Goal: Task Accomplishment & Management: Use online tool/utility

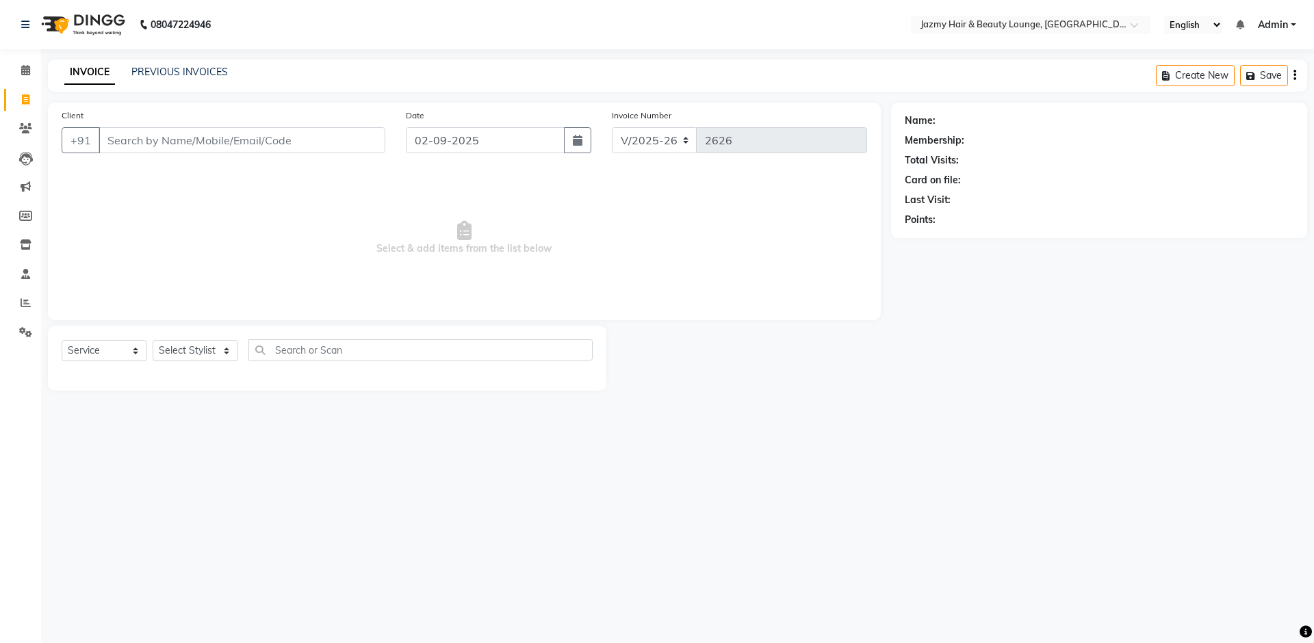
select select "759"
select select "service"
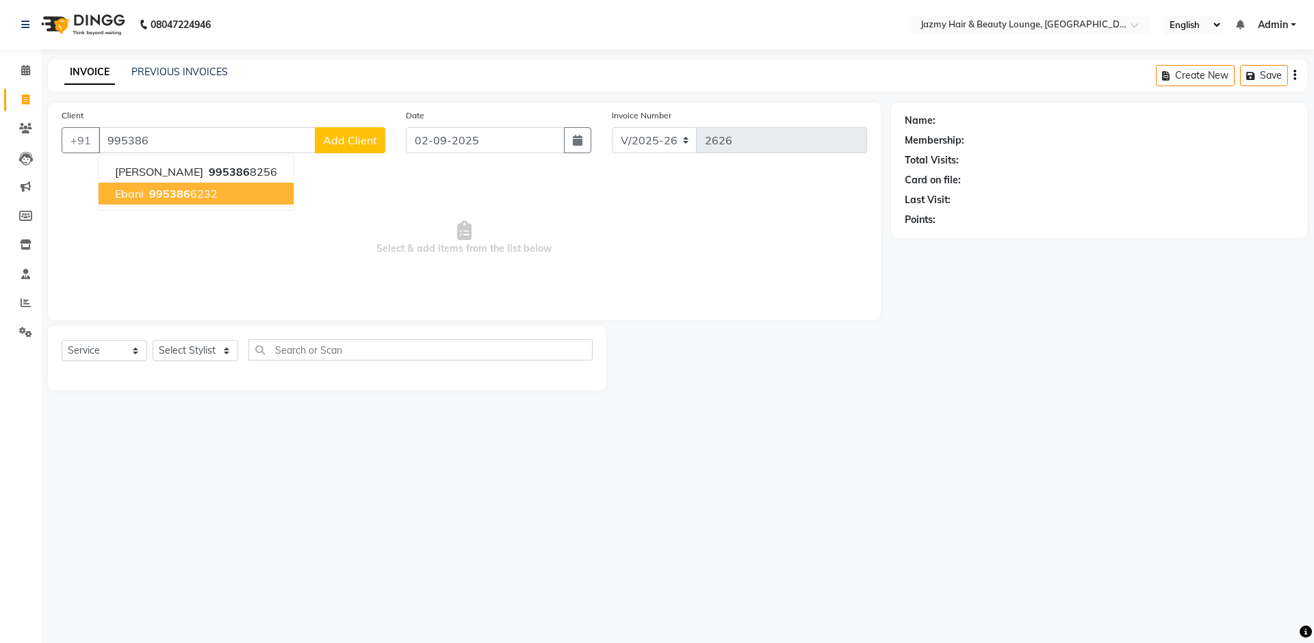
click at [220, 194] on button "Ebani 995386 6232" at bounding box center [196, 194] width 195 height 22
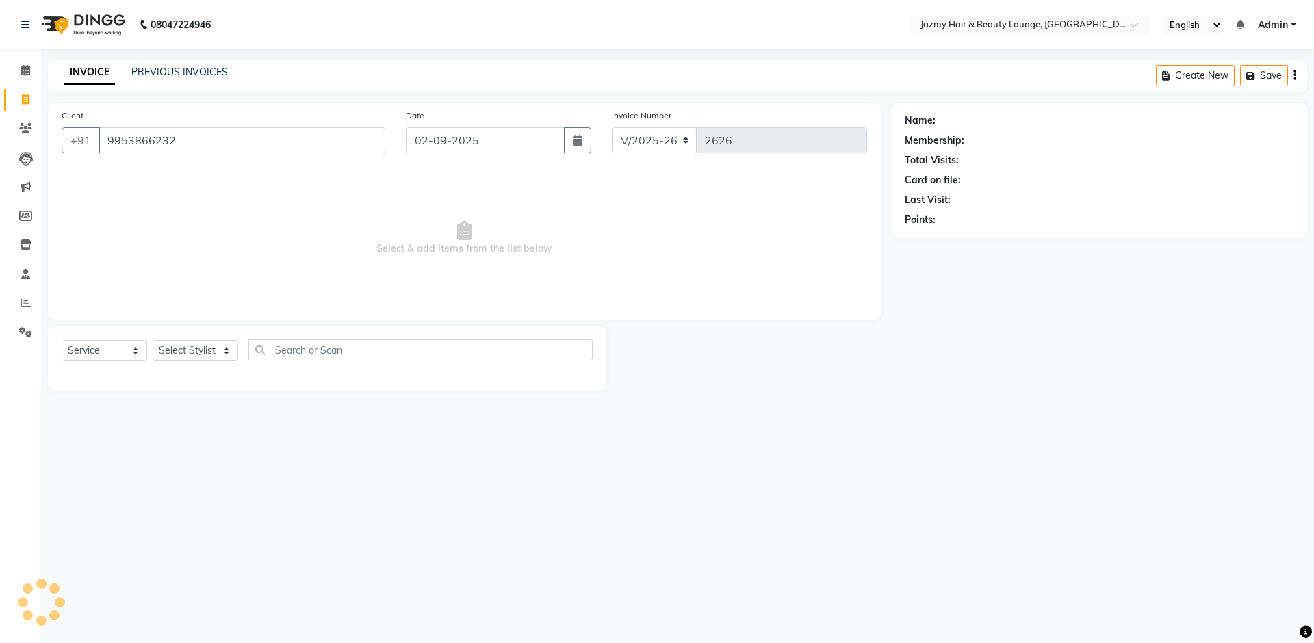
type input "9953866232"
click at [198, 356] on select "Select Stylist AMIT [PERSON_NAME] [PERSON_NAME] CHASHIKA [PERSON_NAME] [PERSON_…" at bounding box center [196, 350] width 86 height 21
select select "44181"
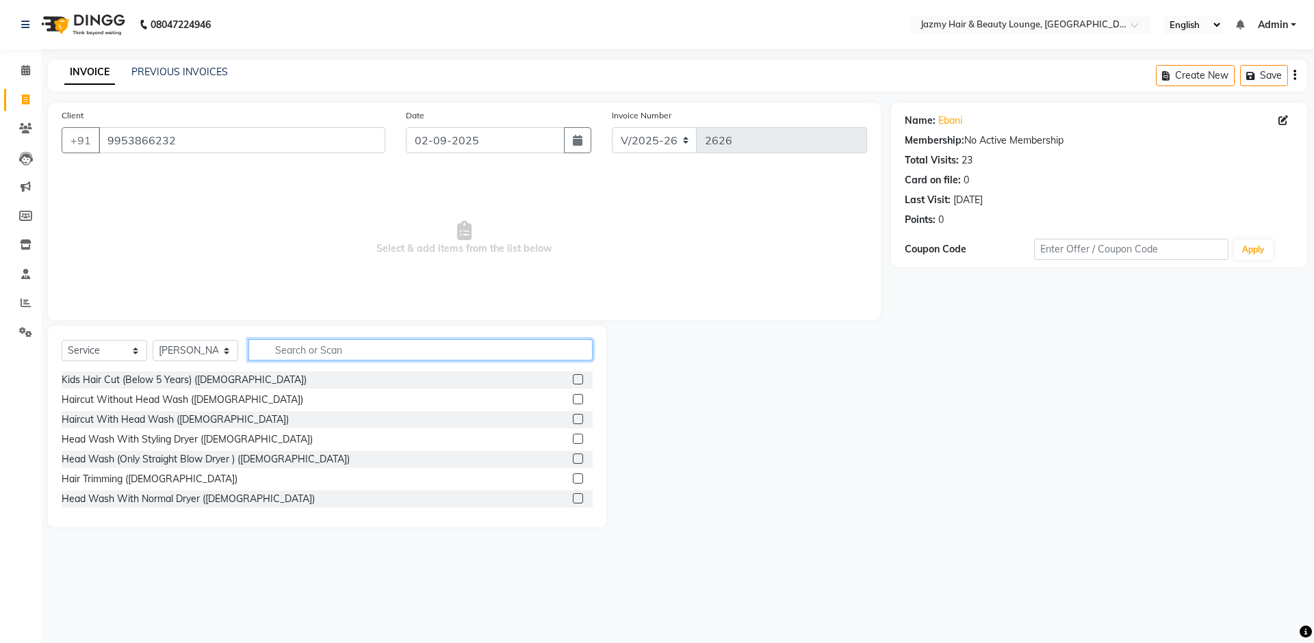
click at [356, 349] on input "text" at bounding box center [420, 349] width 344 height 21
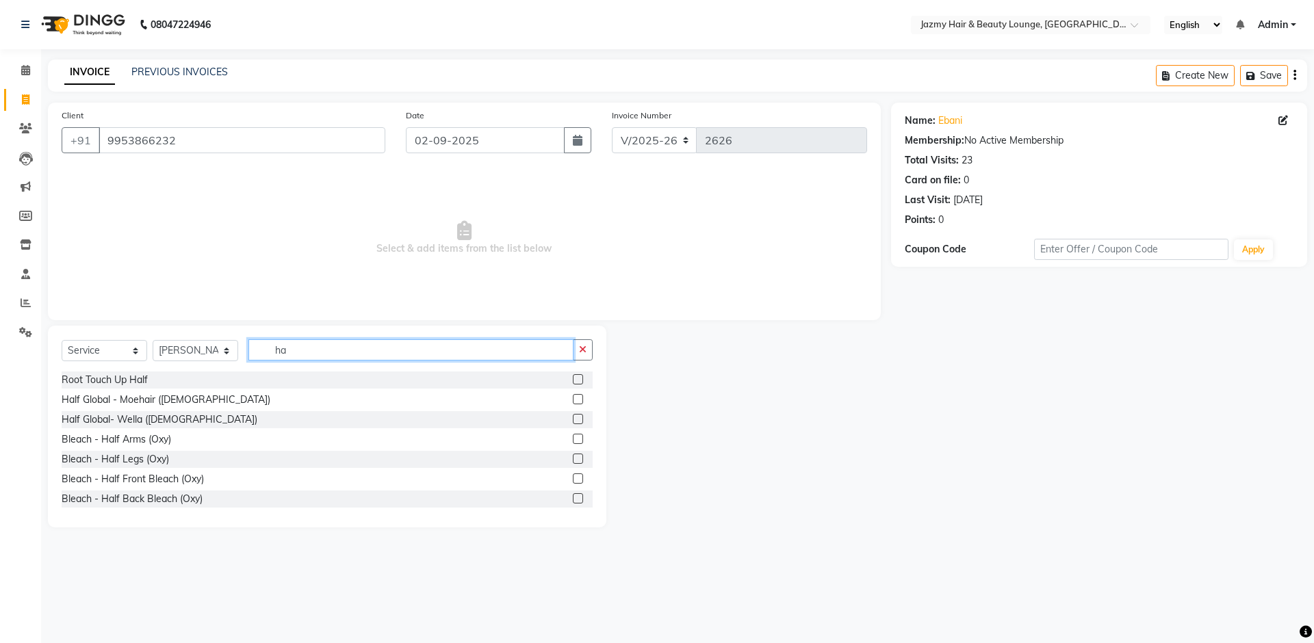
type input "h"
type input "rica"
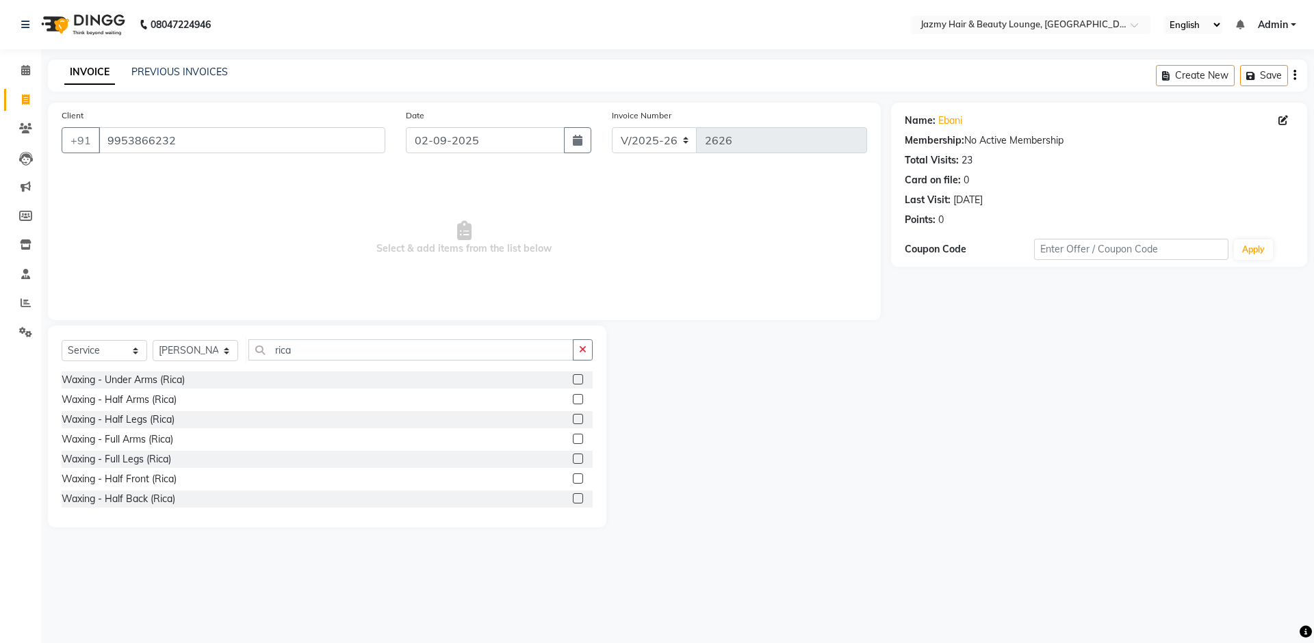
click at [573, 478] on label at bounding box center [578, 478] width 10 height 10
click at [573, 478] on input "checkbox" at bounding box center [577, 479] width 9 height 9
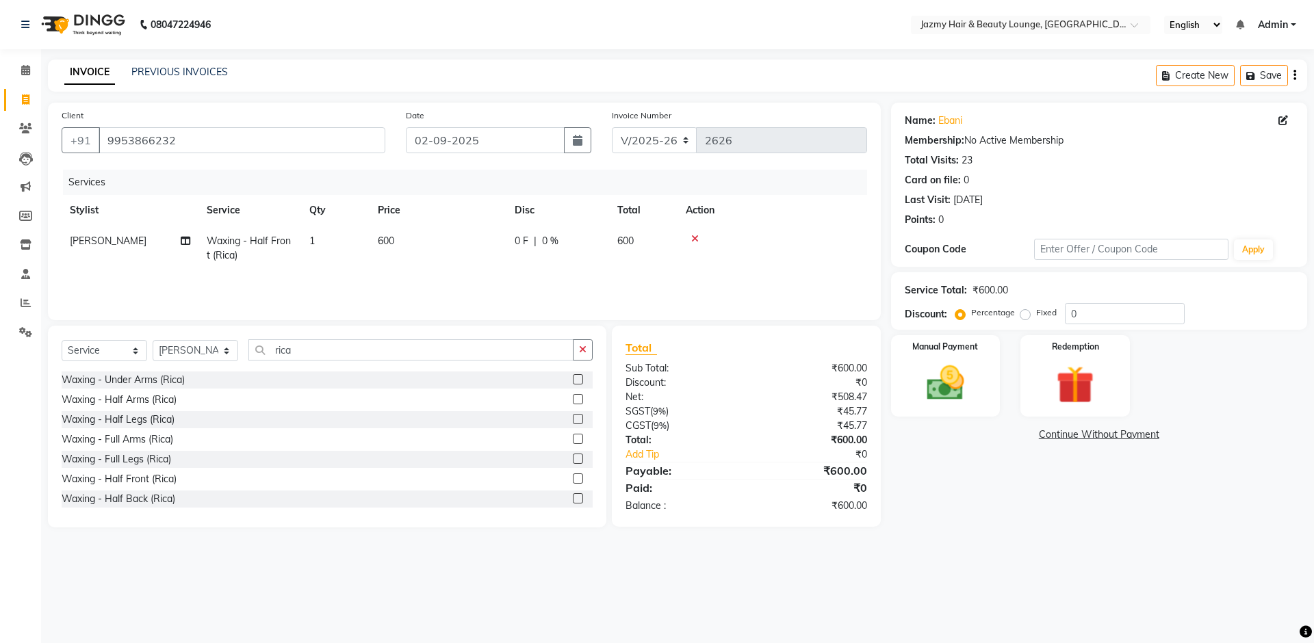
checkbox input "false"
click at [573, 492] on div at bounding box center [583, 499] width 20 height 17
click at [573, 497] on label at bounding box center [578, 498] width 10 height 10
click at [573, 497] on input "checkbox" at bounding box center [577, 499] width 9 height 9
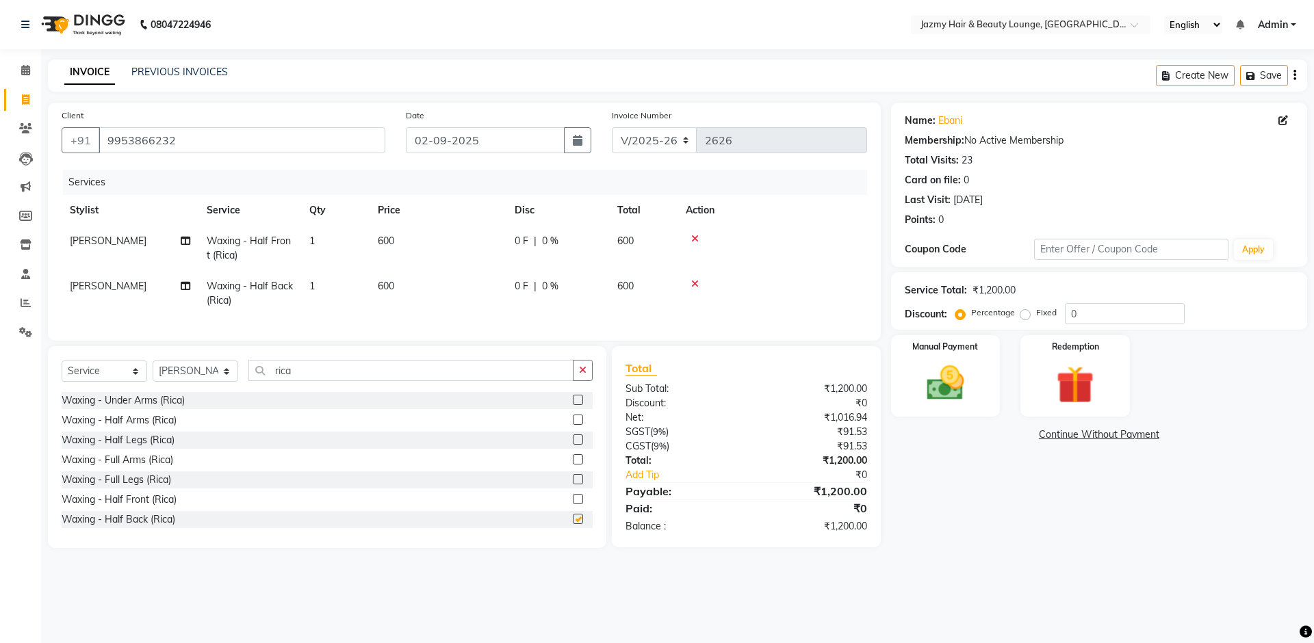
checkbox input "false"
click at [573, 405] on label at bounding box center [578, 400] width 10 height 10
click at [573, 405] on input "checkbox" at bounding box center [577, 400] width 9 height 9
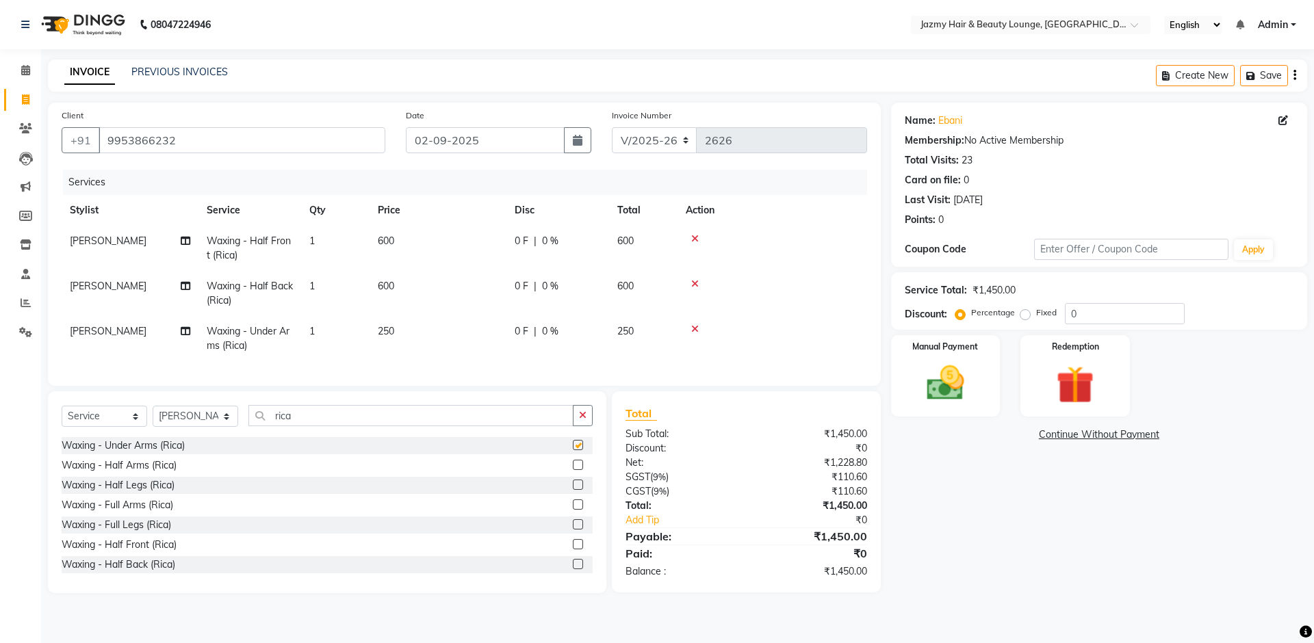
checkbox input "false"
click at [1066, 312] on input "0" at bounding box center [1125, 313] width 120 height 21
type input "20"
click at [583, 148] on button "button" at bounding box center [577, 140] width 27 height 26
select select "9"
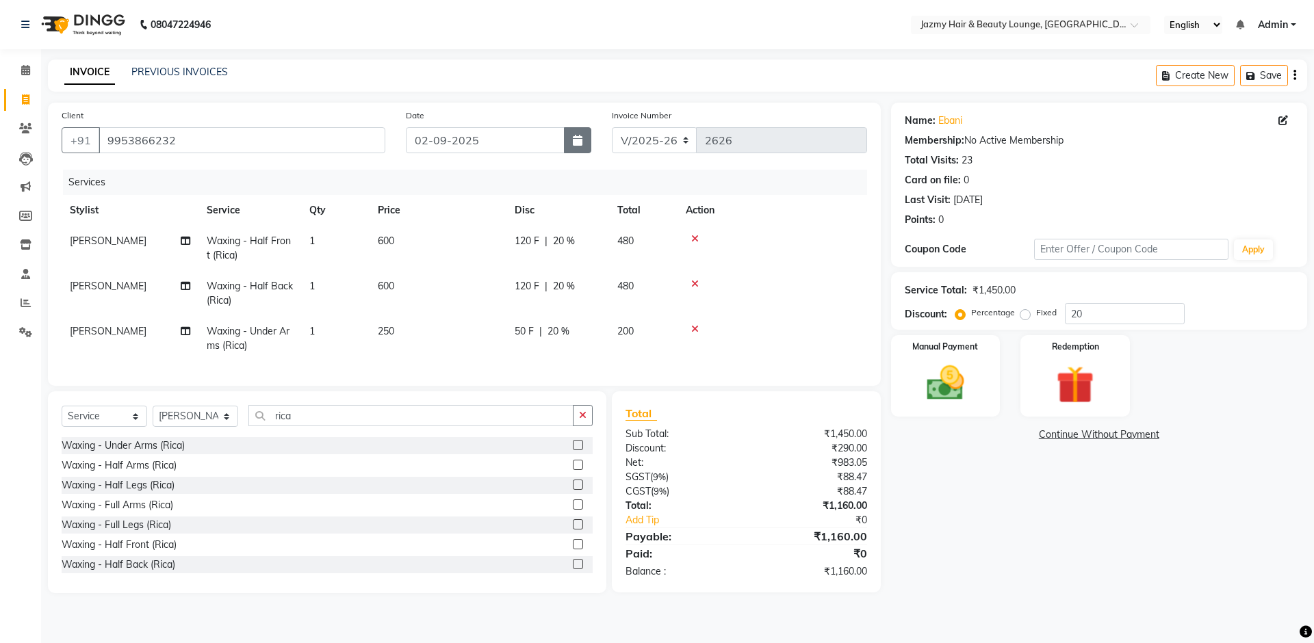
select select "2025"
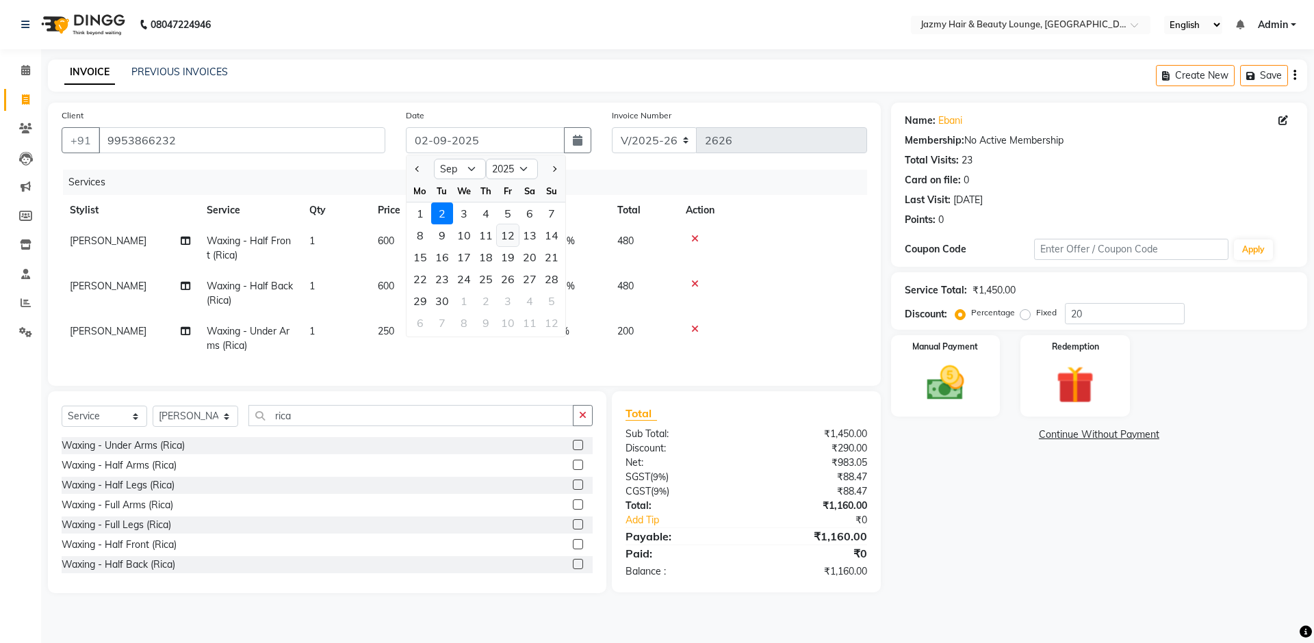
click at [510, 234] on div "12" at bounding box center [508, 235] width 22 height 22
type input "[DATE]"
type input "0"
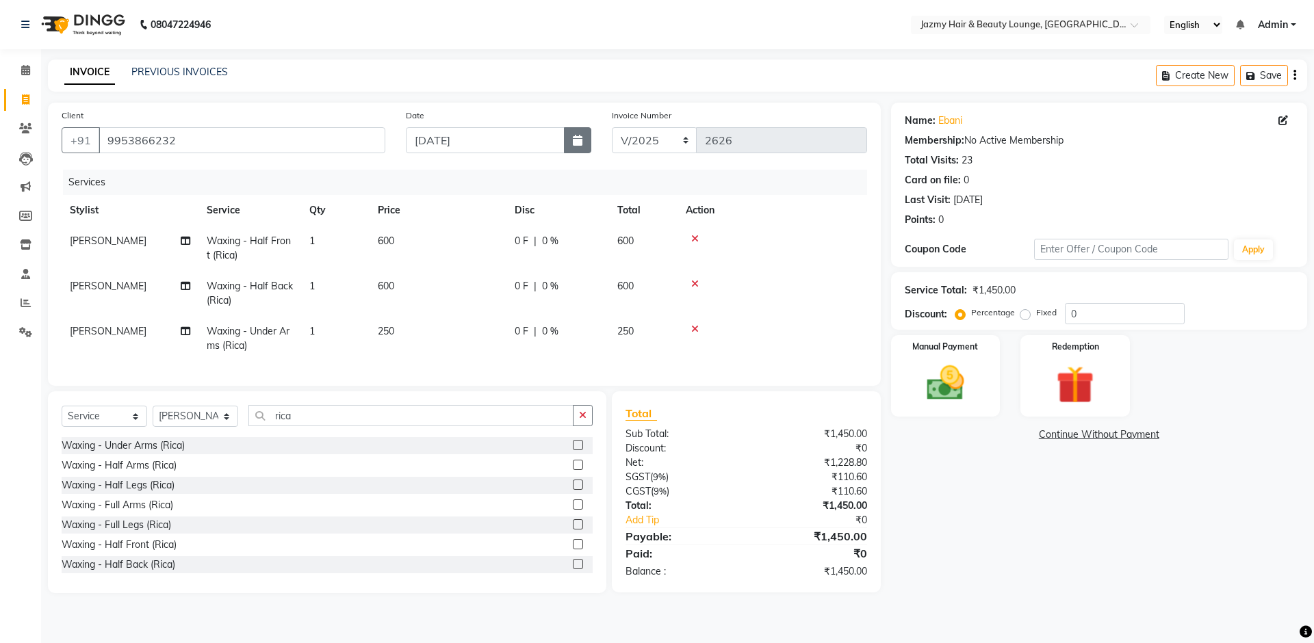
click at [578, 146] on button "button" at bounding box center [577, 140] width 27 height 26
select select "9"
select select "2025"
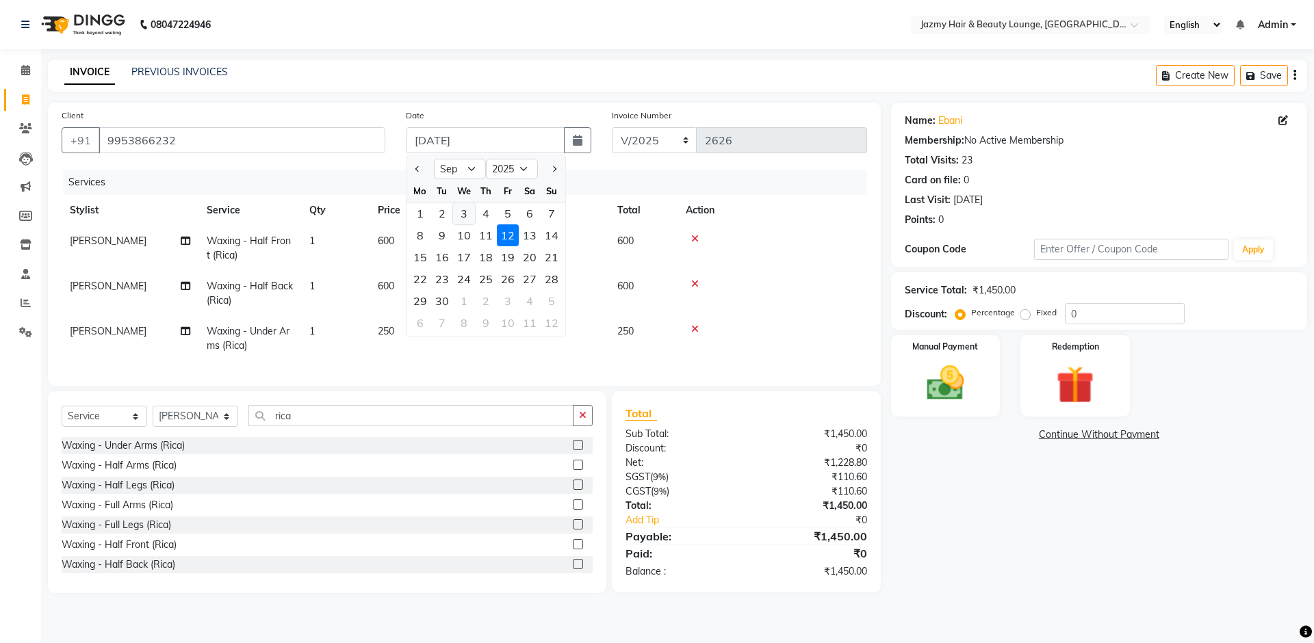
click at [463, 213] on div "3" at bounding box center [464, 214] width 22 height 22
type input "[DATE]"
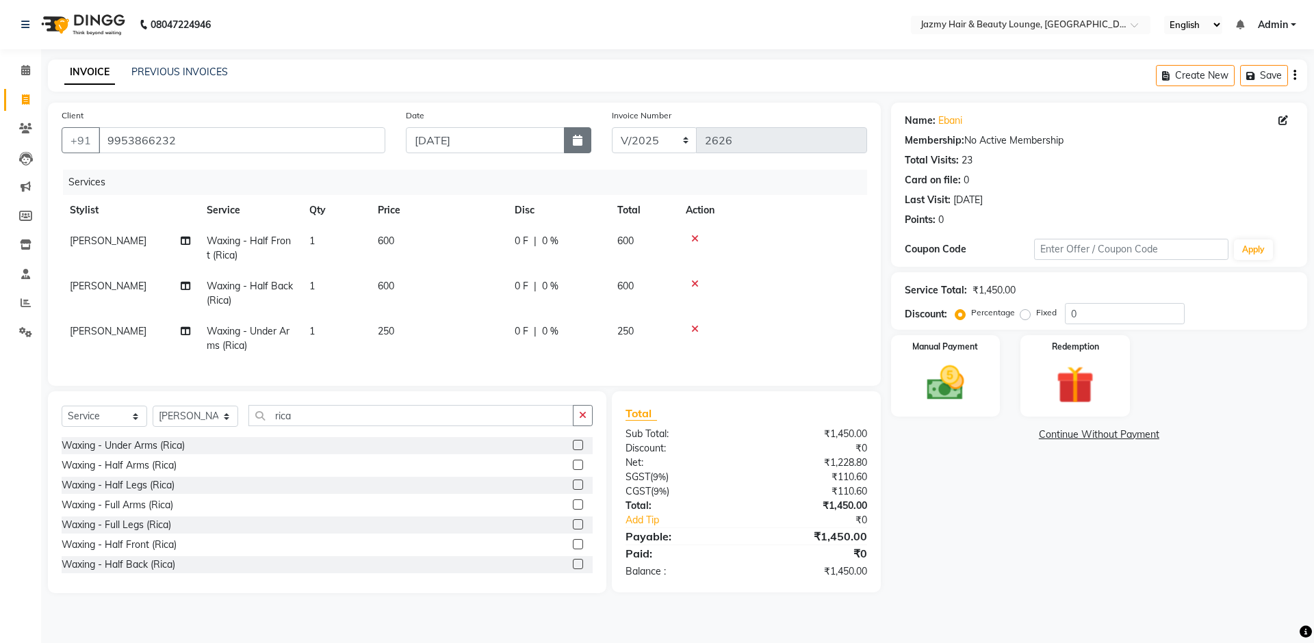
click at [575, 135] on icon "button" at bounding box center [578, 140] width 10 height 11
select select "9"
select select "2025"
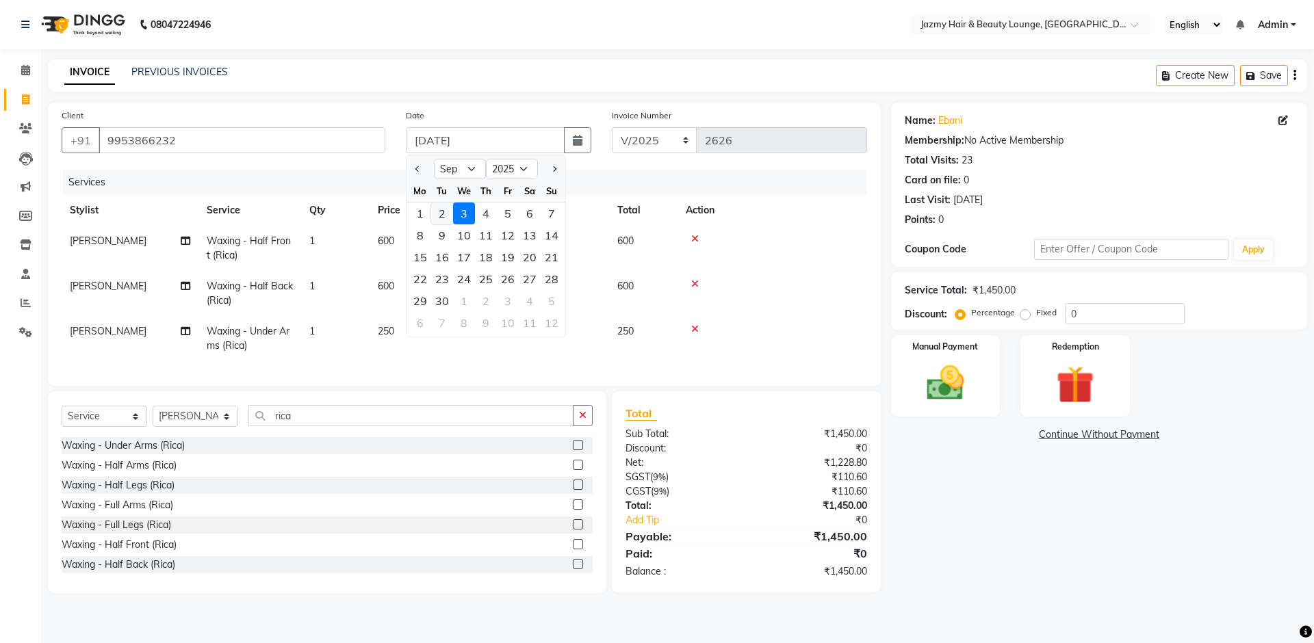
click at [444, 212] on div "2" at bounding box center [442, 214] width 22 height 22
type input "02-09-2025"
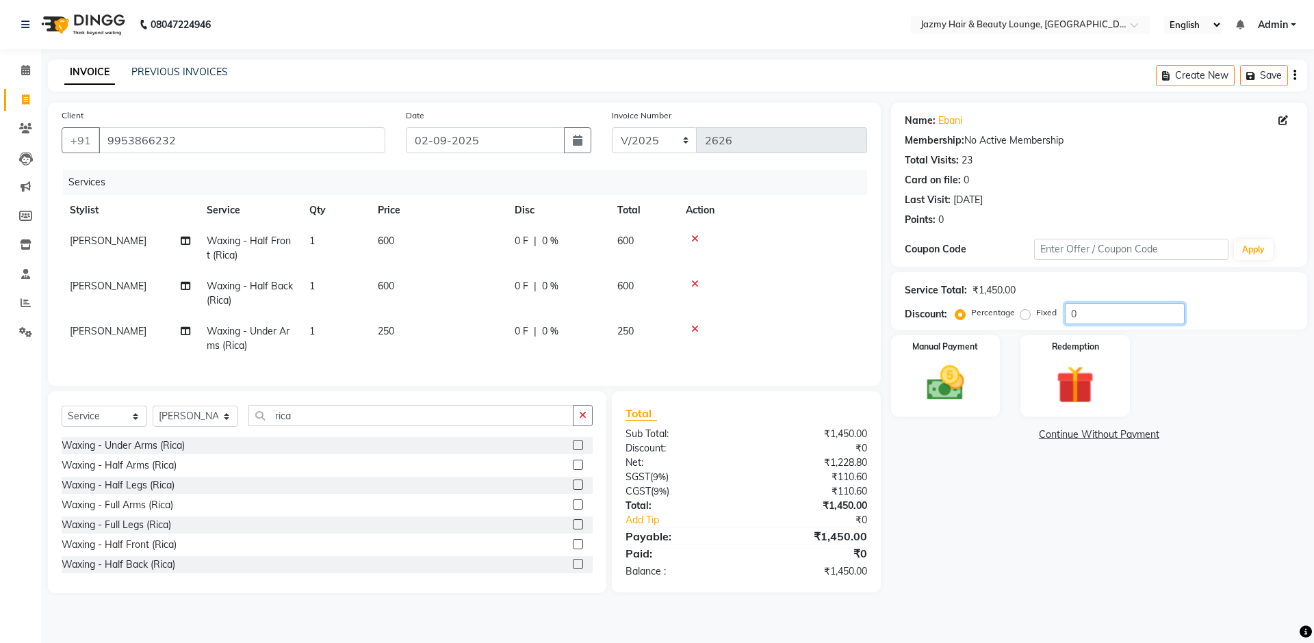
click at [1067, 310] on input "0" at bounding box center [1125, 313] width 120 height 21
type input "20"
click at [1004, 537] on div "Name: Ebani Membership: No Active Membership Total Visits: 23 Card on file: 0 L…" at bounding box center [1104, 348] width 426 height 491
click at [950, 385] on img at bounding box center [945, 383] width 64 height 45
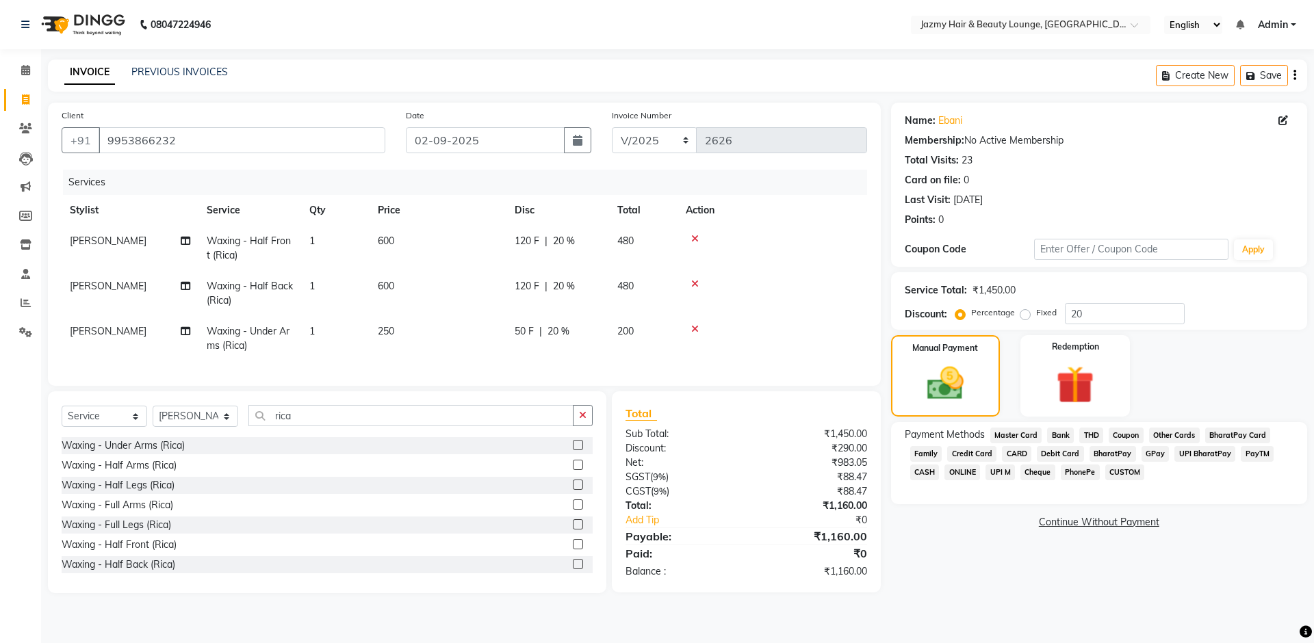
click at [1005, 473] on span "UPI M" at bounding box center [999, 473] width 29 height 16
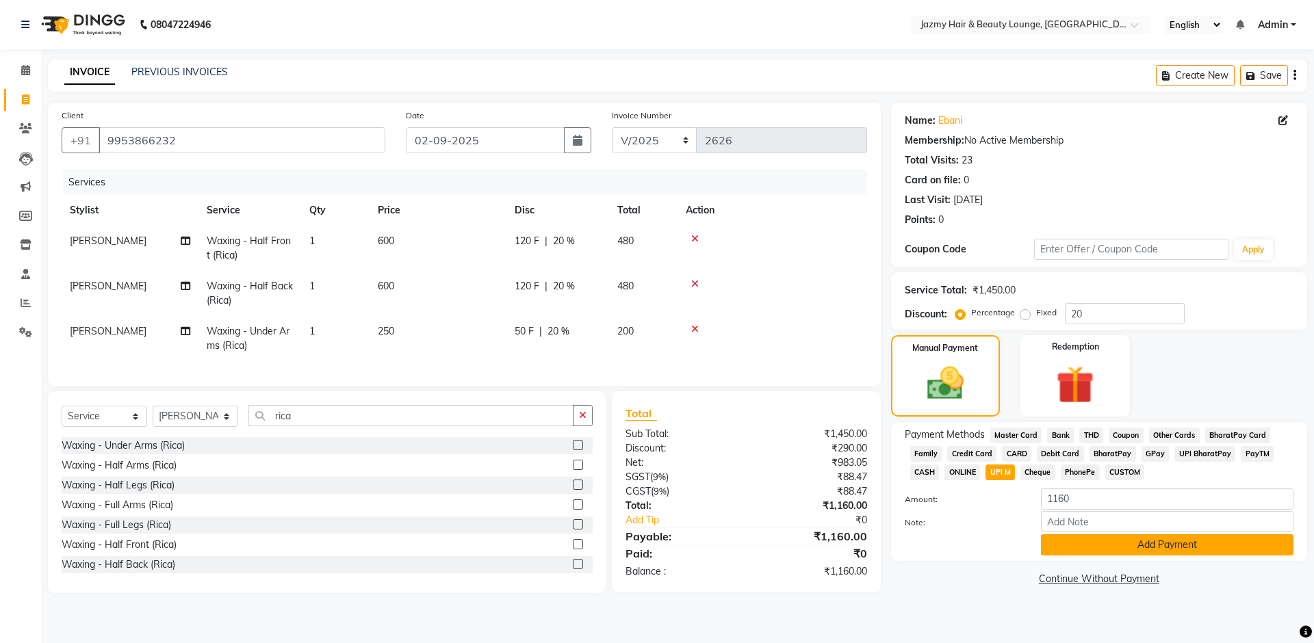
click at [1127, 552] on button "Add Payment" at bounding box center [1167, 544] width 252 height 21
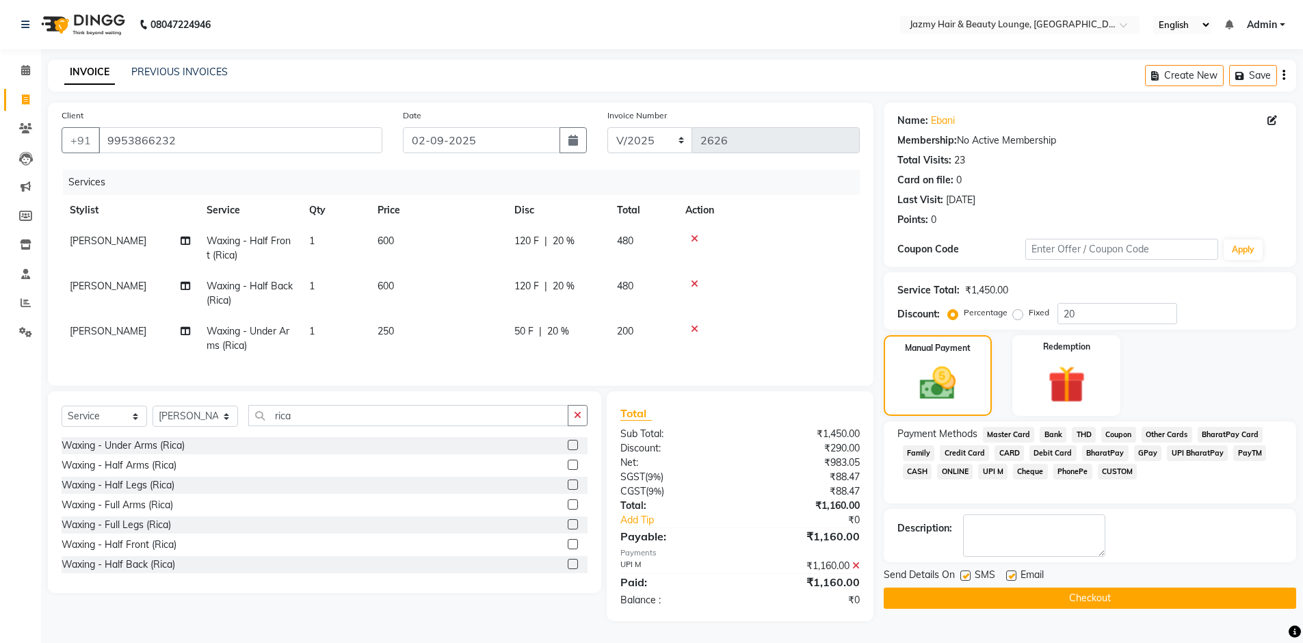
click at [1114, 600] on button "Checkout" at bounding box center [1090, 598] width 413 height 21
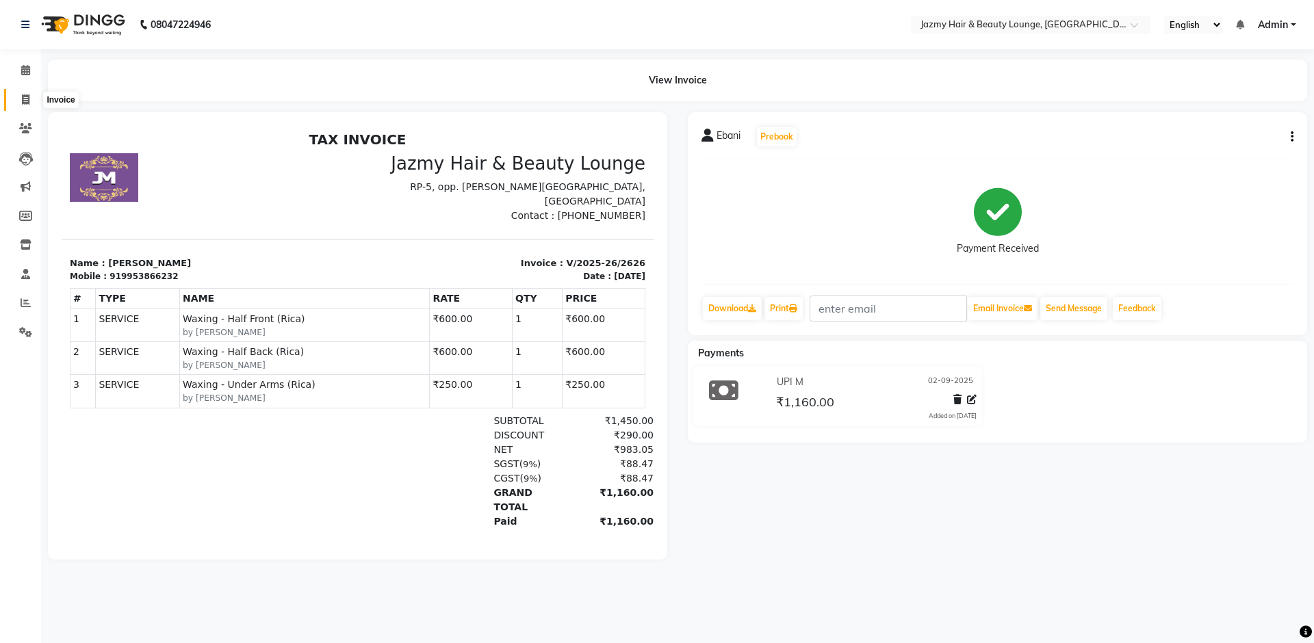
click at [29, 99] on icon at bounding box center [26, 99] width 8 height 10
select select "service"
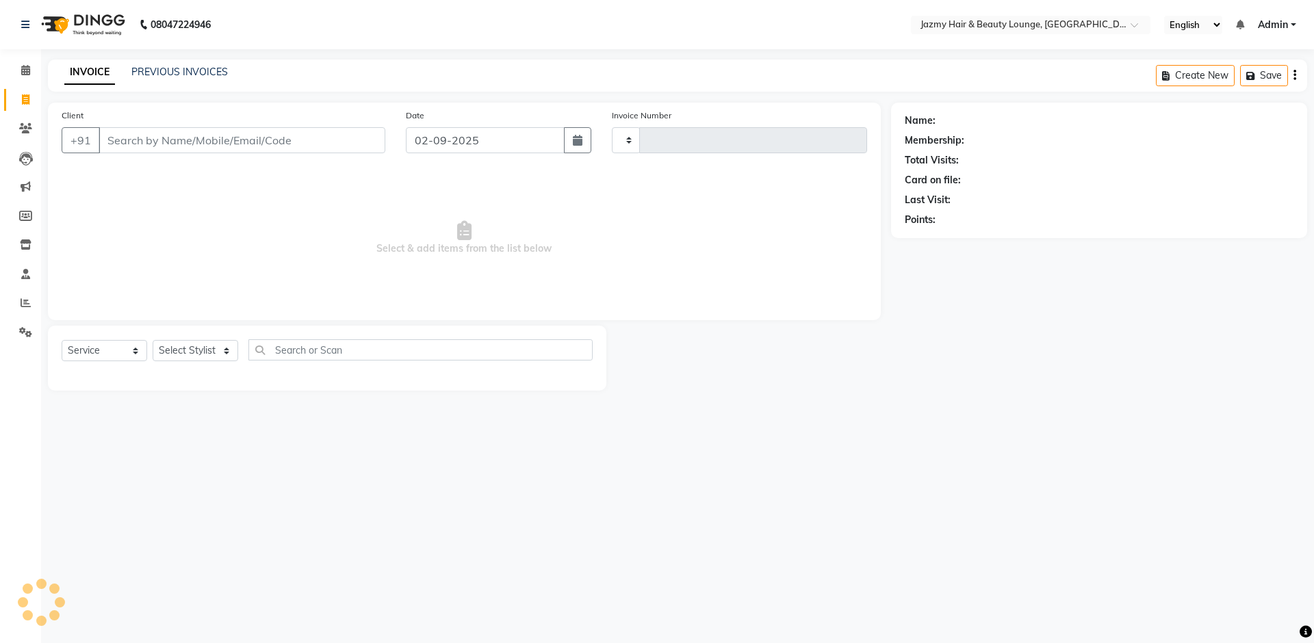
type input "2627"
select select "759"
click at [145, 66] on link "PREVIOUS INVOICES" at bounding box center [179, 72] width 96 height 12
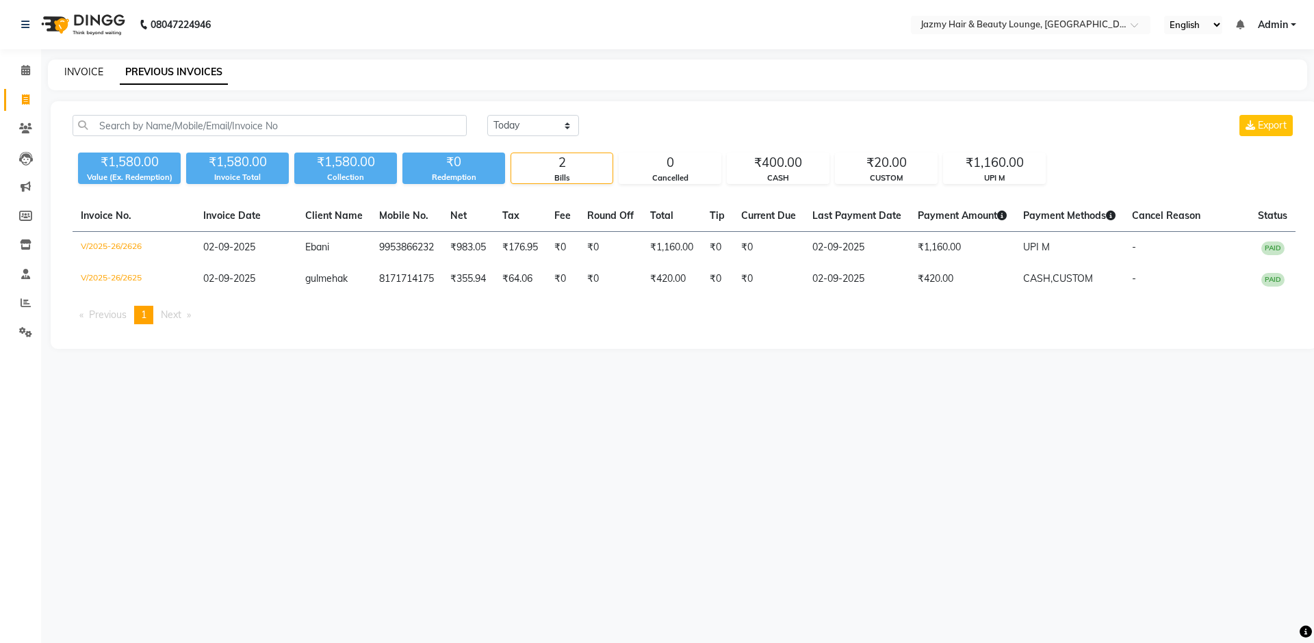
click at [69, 71] on link "INVOICE" at bounding box center [83, 72] width 39 height 12
select select "service"
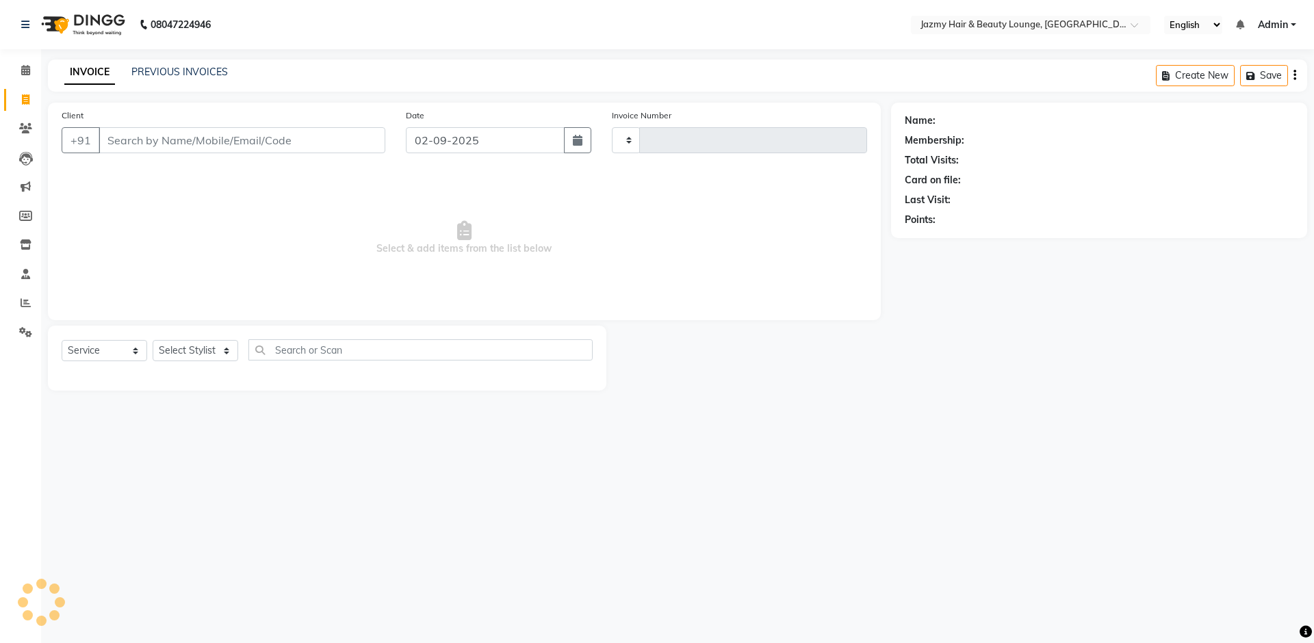
type input "2627"
select select "759"
click at [226, 350] on select "Select Stylist AMIT [PERSON_NAME] [PERSON_NAME] CHASHIKA [PERSON_NAME] [PERSON_…" at bounding box center [196, 350] width 86 height 21
click at [184, 343] on select "Select Stylist AMIT [PERSON_NAME] [PERSON_NAME] CHASHIKA [PERSON_NAME] [PERSON_…" at bounding box center [196, 350] width 86 height 21
click at [209, 356] on select "Select Stylist AMIT [PERSON_NAME] [PERSON_NAME] CHASHIKA [PERSON_NAME] [PERSON_…" at bounding box center [196, 350] width 86 height 21
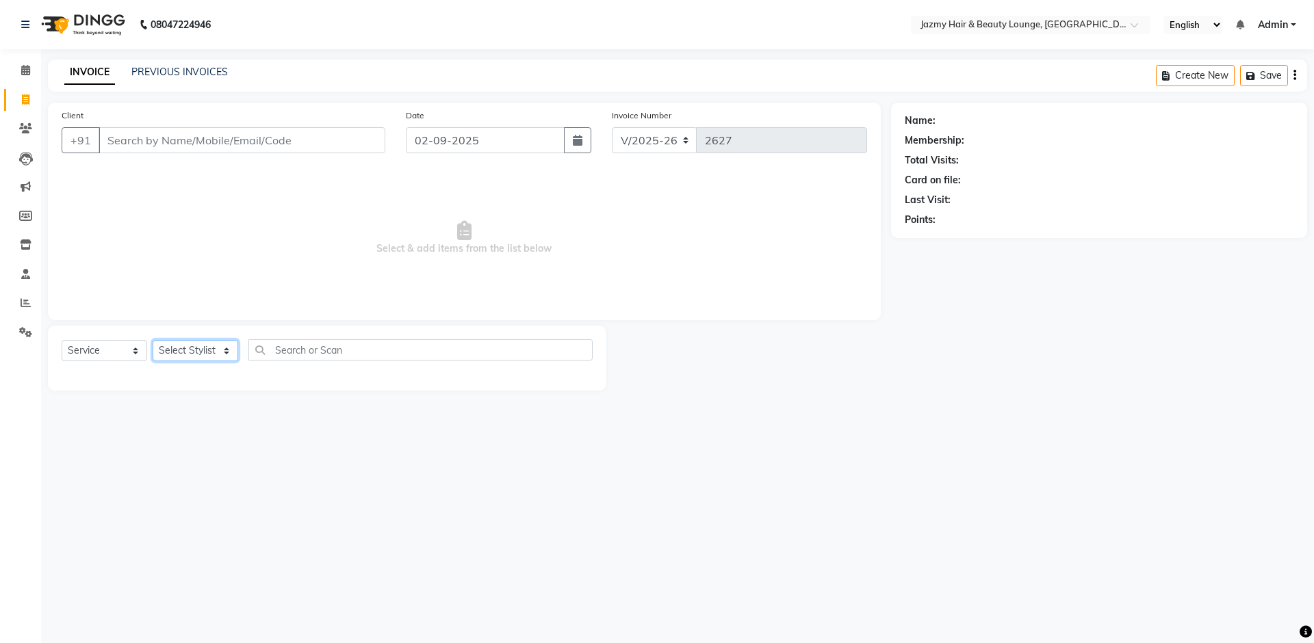
select select "12179"
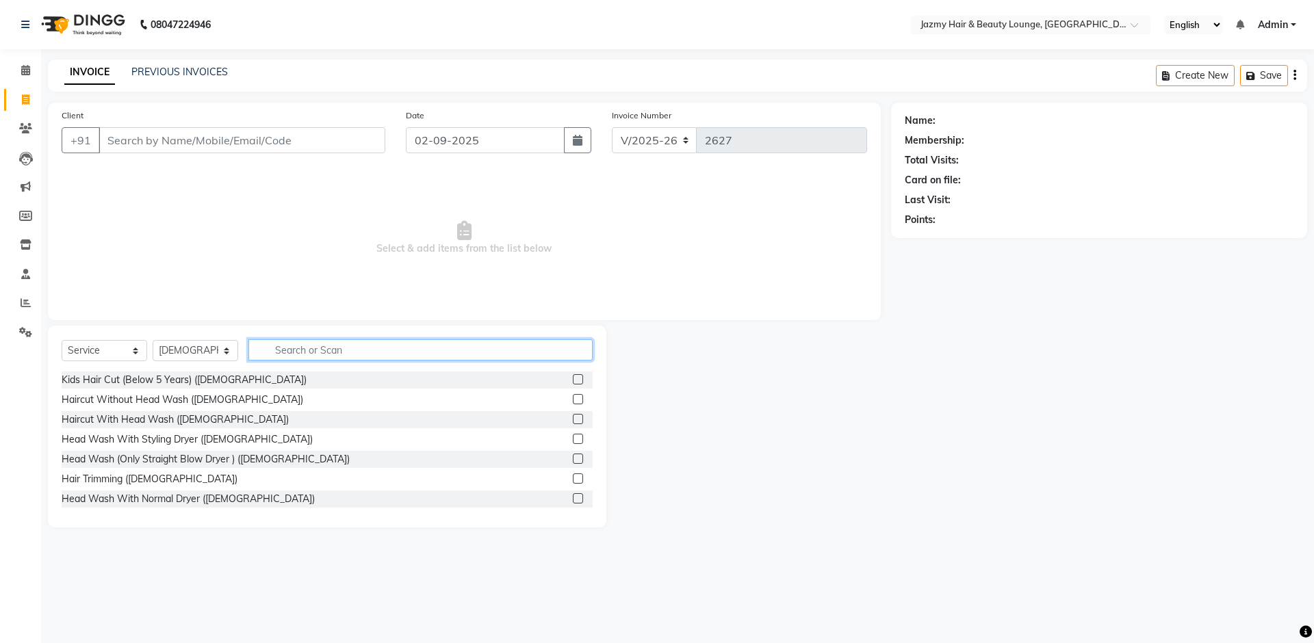
click at [333, 345] on input "text" at bounding box center [420, 349] width 344 height 21
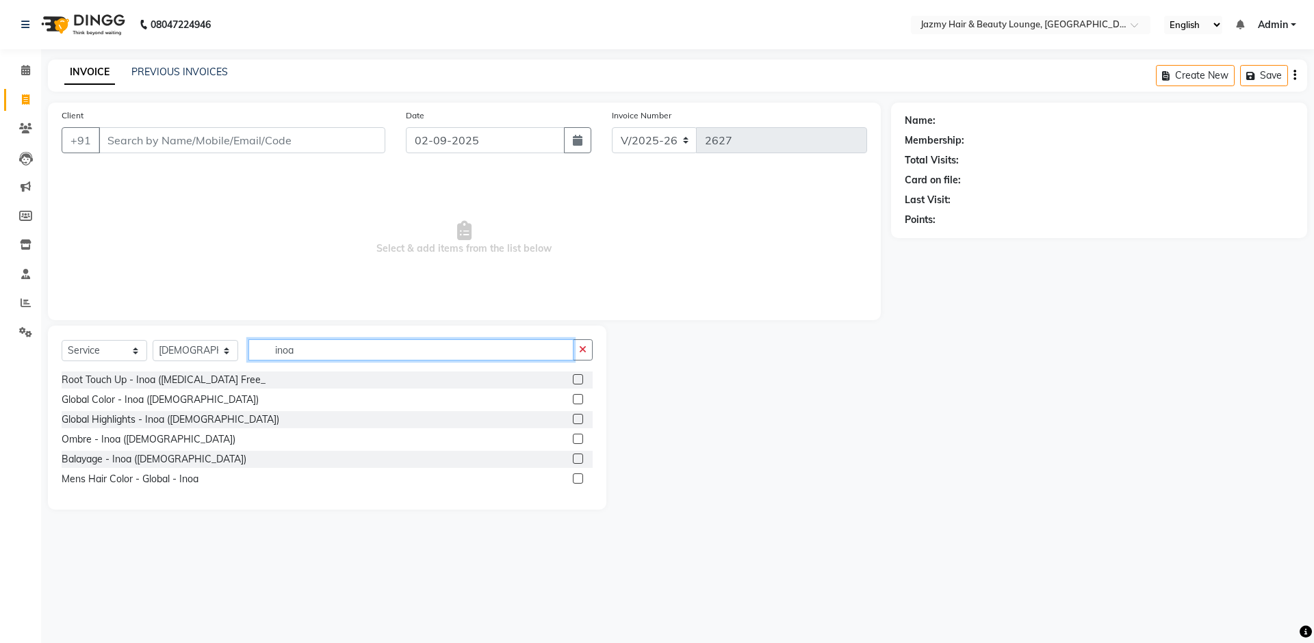
type input "inoa"
click at [575, 398] on label at bounding box center [578, 399] width 10 height 10
click at [575, 398] on input "checkbox" at bounding box center [577, 399] width 9 height 9
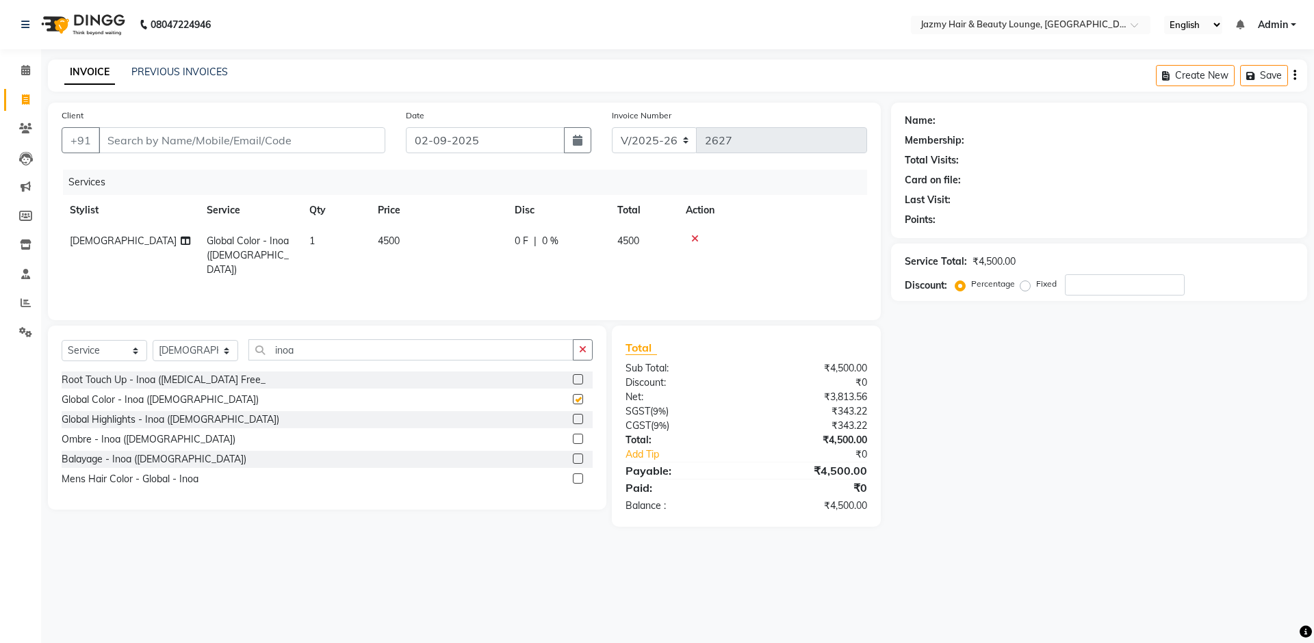
checkbox input "false"
click at [384, 241] on span "4500" at bounding box center [389, 241] width 22 height 12
select select "12179"
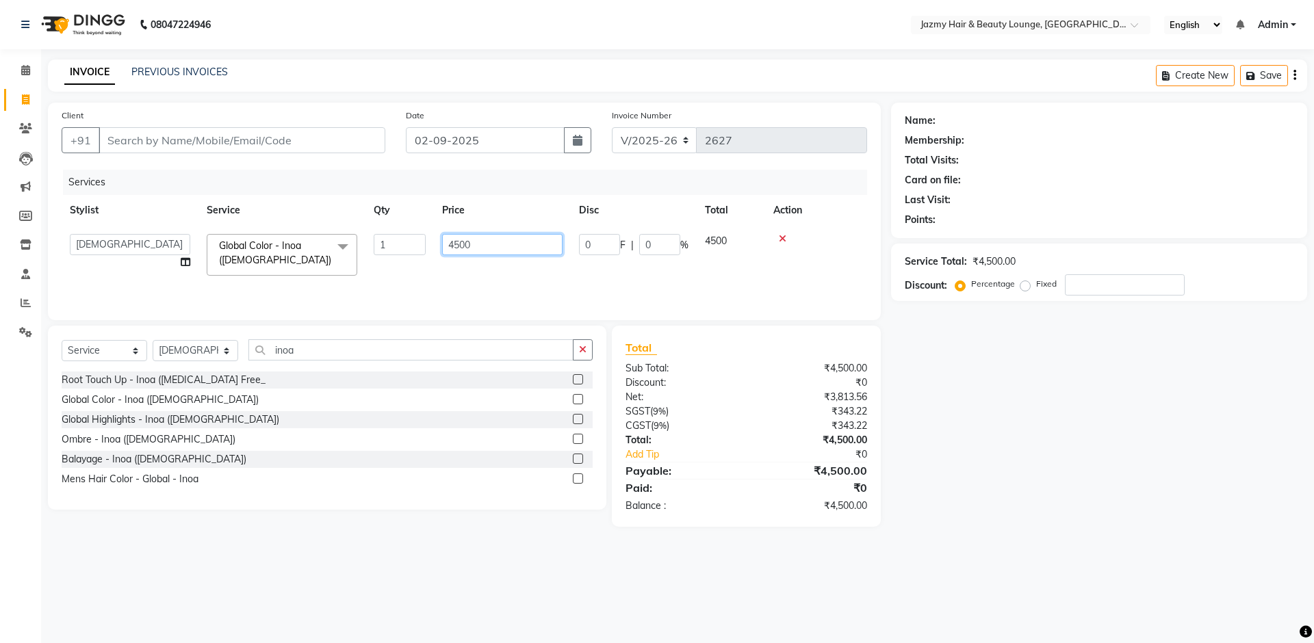
click at [454, 241] on input "4500" at bounding box center [502, 244] width 120 height 21
type input "3500"
click at [1212, 541] on main "INVOICE PREVIOUS INVOICES Create New Save Client +91 Date [DATE] Invoice Number…" at bounding box center [677, 304] width 1273 height 488
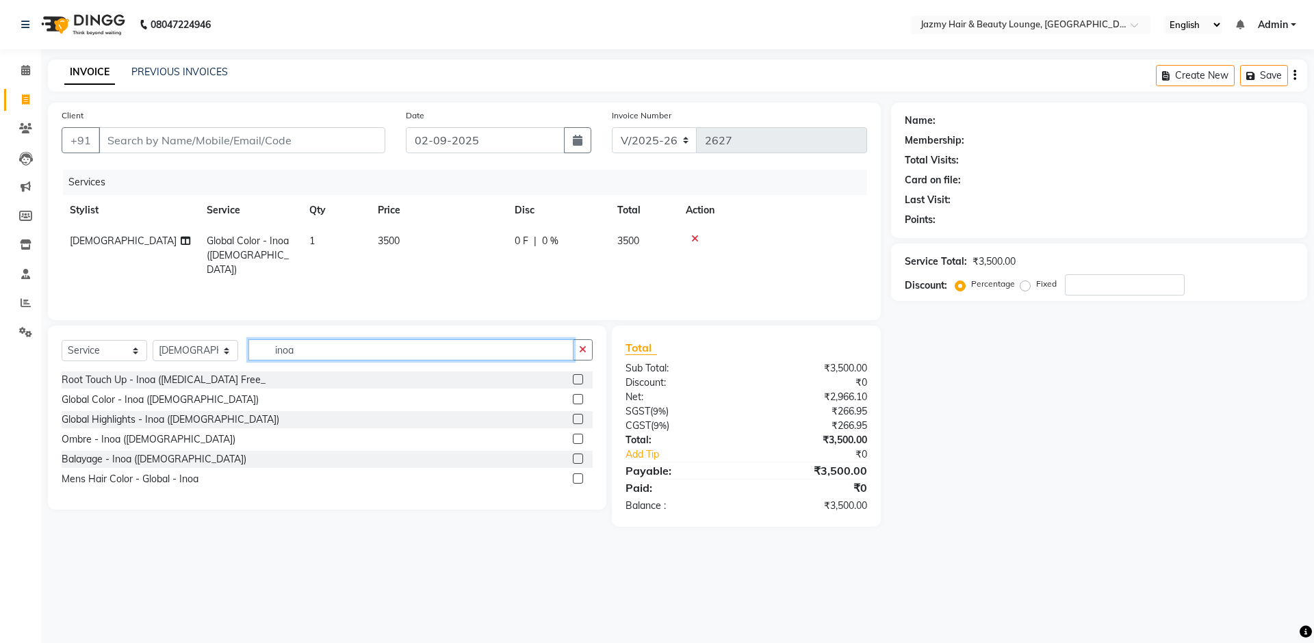
click at [324, 353] on input "inoa" at bounding box center [410, 349] width 325 height 21
type input "i"
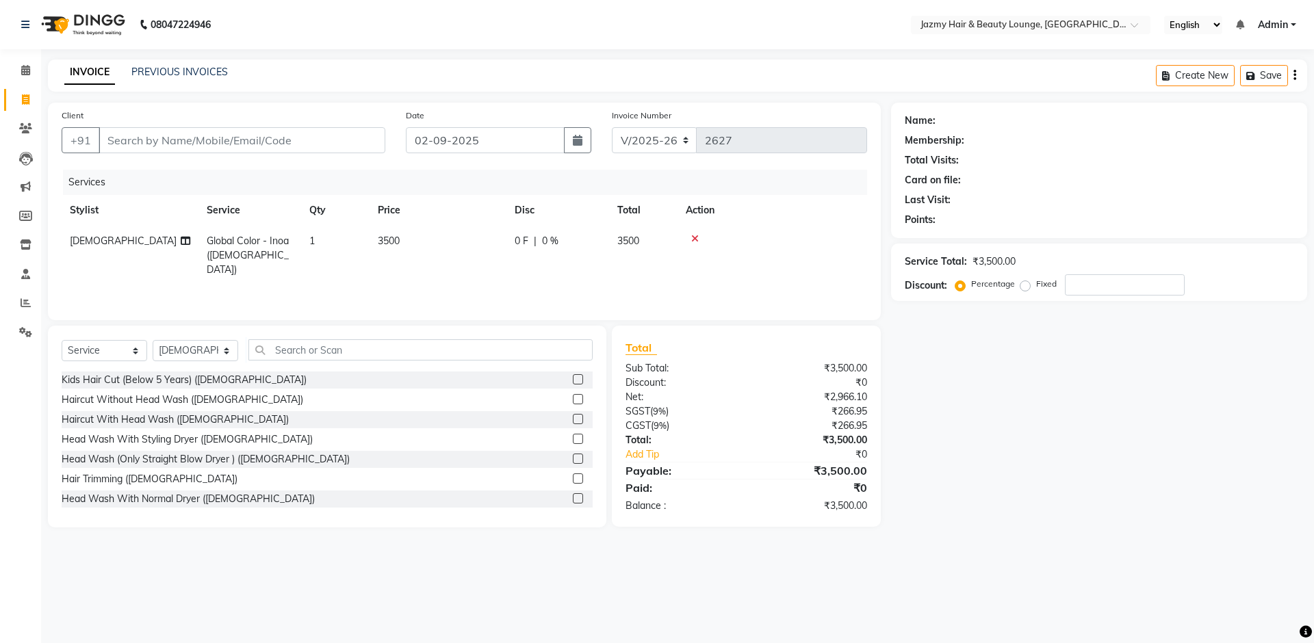
click at [573, 399] on label at bounding box center [578, 399] width 10 height 10
click at [573, 399] on input "checkbox" at bounding box center [577, 399] width 9 height 9
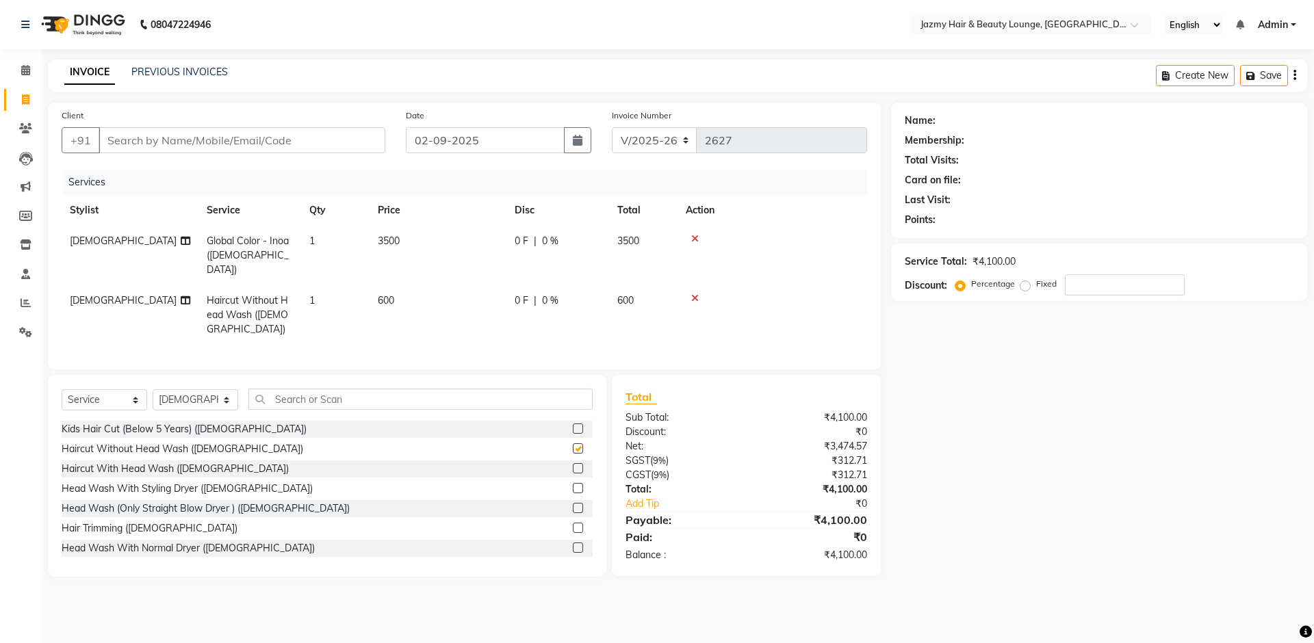
checkbox input "false"
click at [540, 294] on div "0 F | 0 %" at bounding box center [558, 301] width 86 height 14
select select "12179"
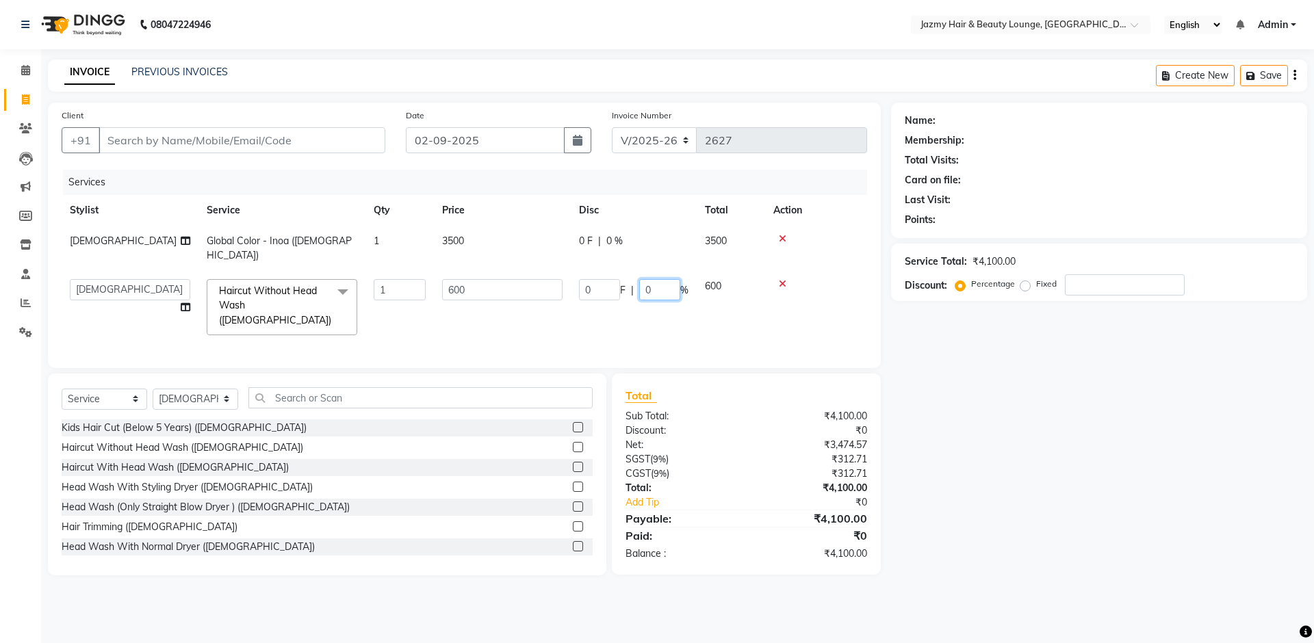
click at [643, 279] on input "0" at bounding box center [659, 289] width 41 height 21
type input "20"
click at [972, 336] on div "Name: Membership: Total Visits: Card on file: Last Visit: Points: Service Total…" at bounding box center [1104, 339] width 426 height 473
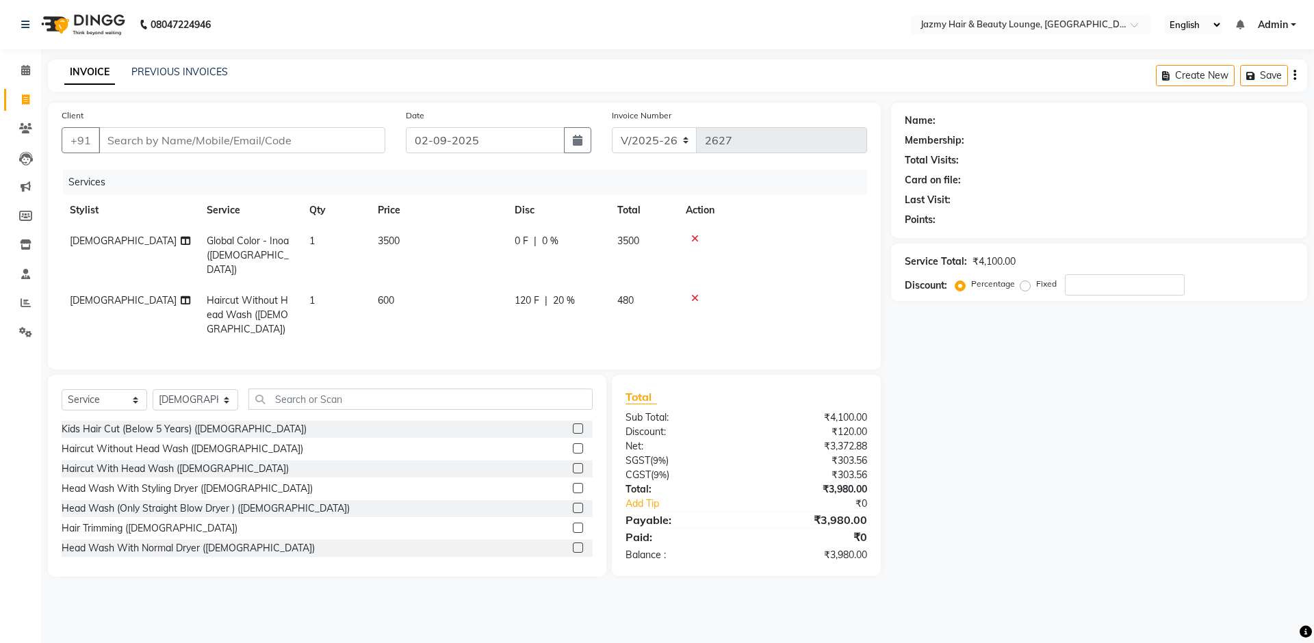
click at [82, 294] on span "[DEMOGRAPHIC_DATA]" at bounding box center [123, 300] width 107 height 12
select select "12179"
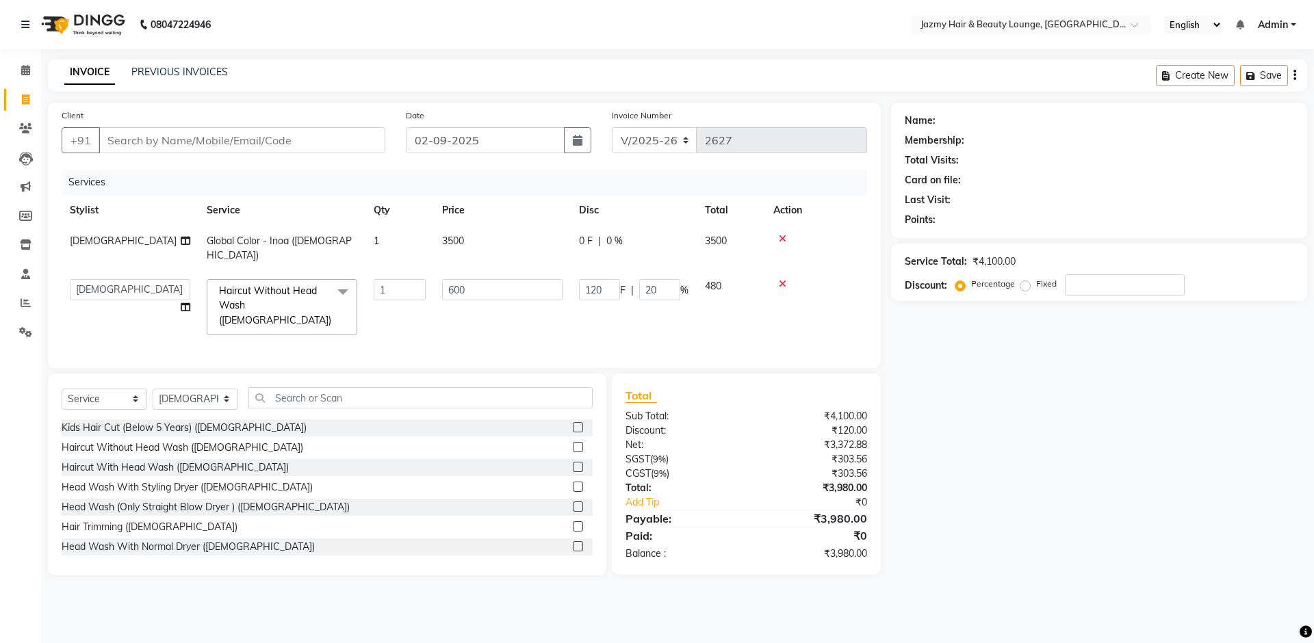
click at [82, 287] on td "AMIT [PERSON_NAME] [PERSON_NAME] CHASHIKA [PERSON_NAME] [PERSON_NAME] [PERSON_N…" at bounding box center [130, 307] width 137 height 73
click at [92, 279] on select "AMIT [PERSON_NAME] [PERSON_NAME] CHASHIKA [PERSON_NAME] [PERSON_NAME] [PERSON_N…" at bounding box center [130, 289] width 120 height 21
select select "32193"
click at [1054, 364] on div "Name: Membership: Total Visits: Card on file: Last Visit: Points: Service Total…" at bounding box center [1104, 339] width 426 height 473
click at [782, 238] on icon at bounding box center [783, 239] width 8 height 10
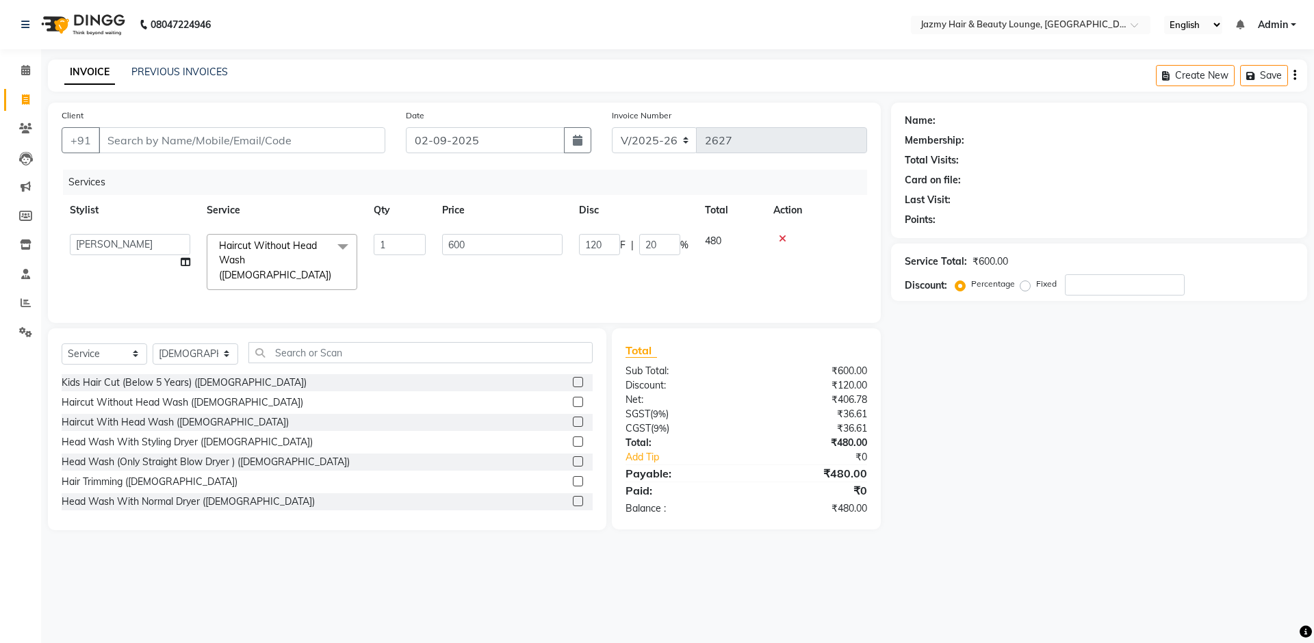
click at [782, 237] on icon at bounding box center [783, 239] width 8 height 10
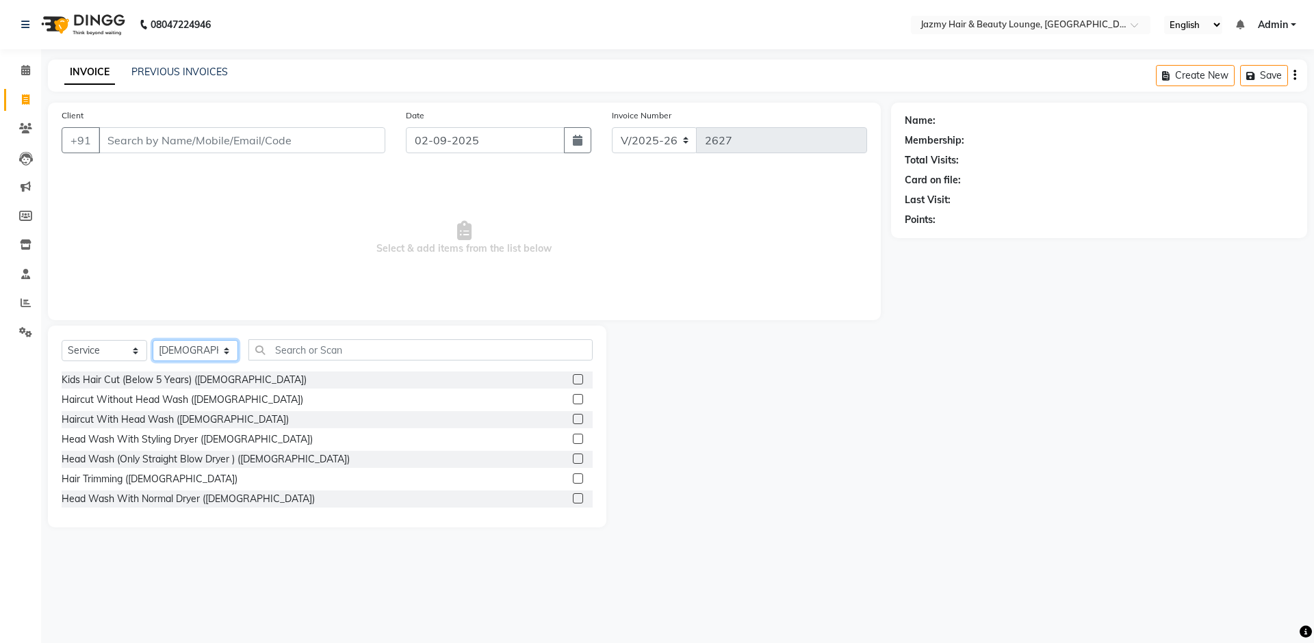
click at [165, 352] on select "Select Stylist AMIT [PERSON_NAME] [PERSON_NAME] CHASHIKA [PERSON_NAME] [PERSON_…" at bounding box center [196, 350] width 86 height 21
select select
